Goal: Find specific page/section: Find specific page/section

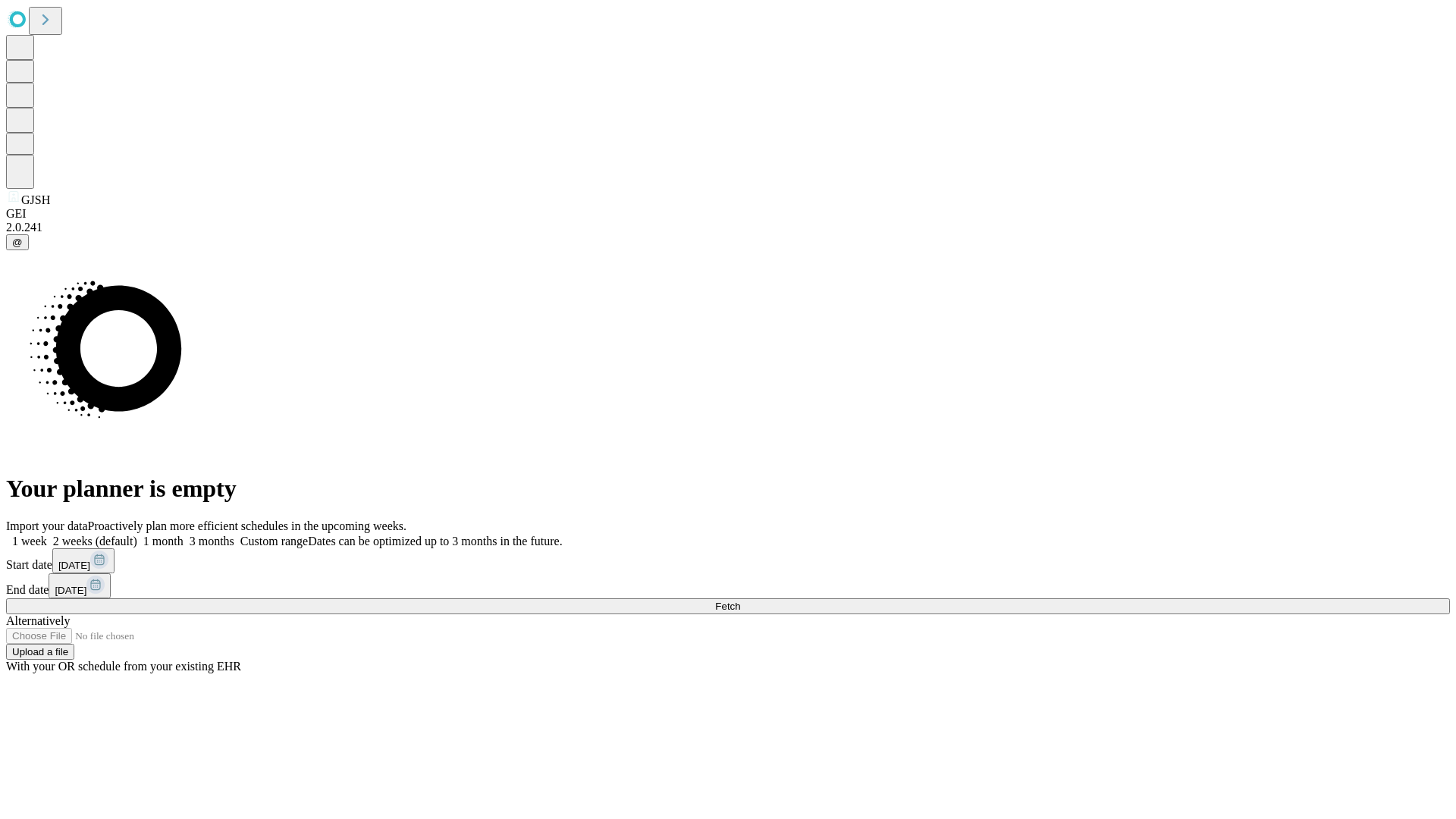
click at [741, 600] on span "Fetch" at bounding box center [728, 606] width 25 height 12
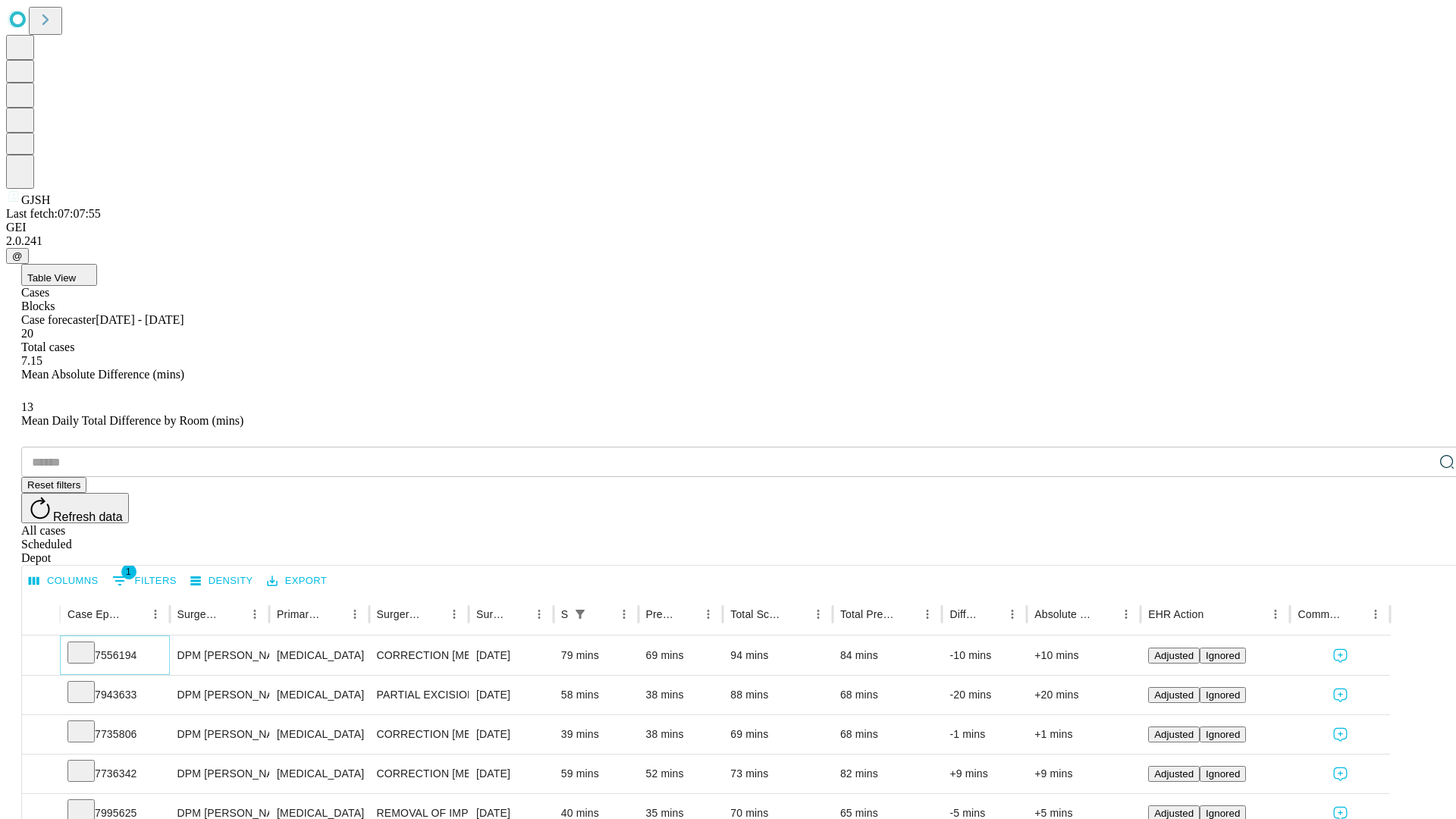
click at [89, 644] on icon at bounding box center [81, 652] width 15 height 15
